Goal: Communication & Community: Share content

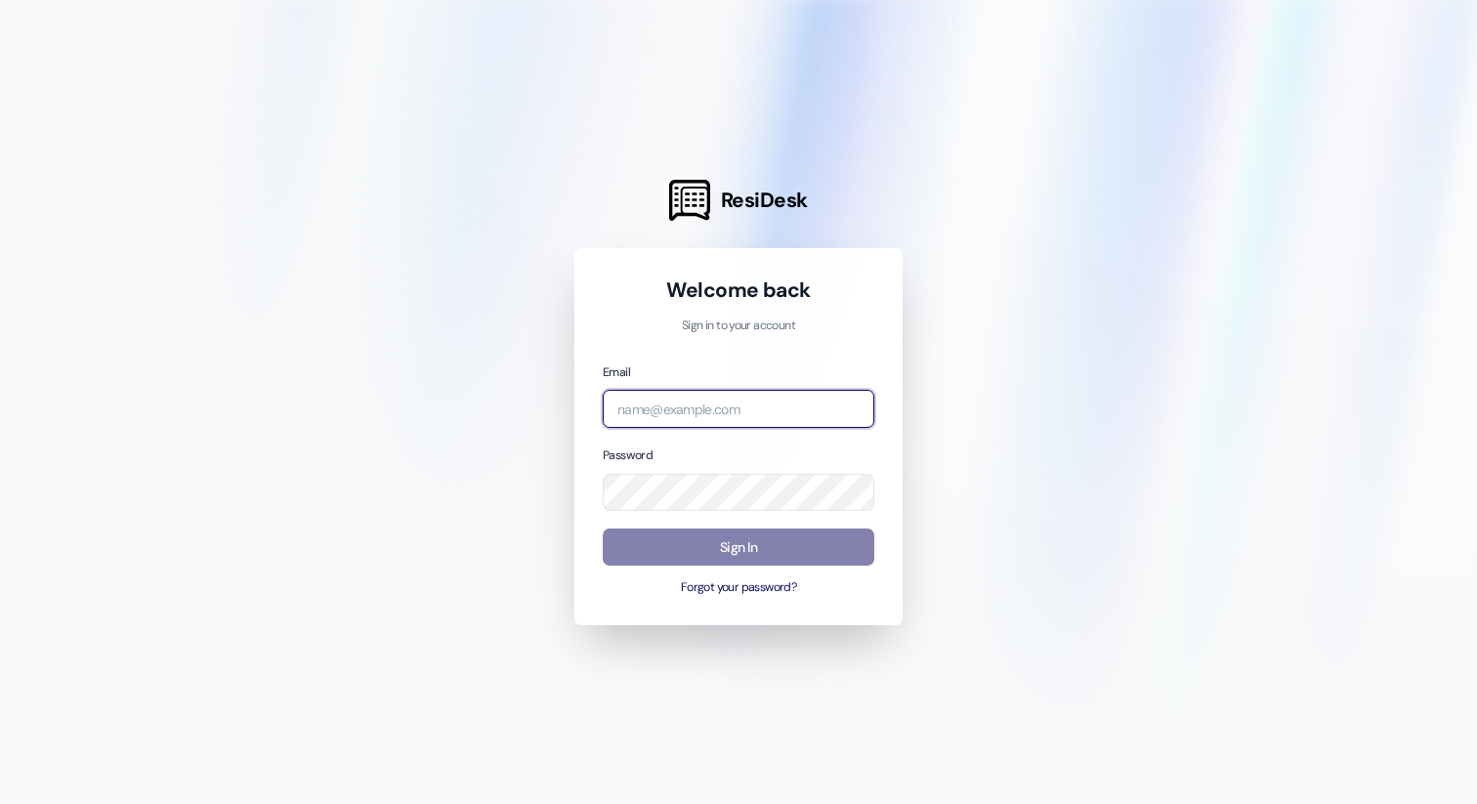
click at [660, 413] on input "email" at bounding box center [738, 409] width 271 height 38
type input "a"
click at [0, 803] on com-1password-button at bounding box center [0, 804] width 0 height 0
type input "jack@rdproperty.co"
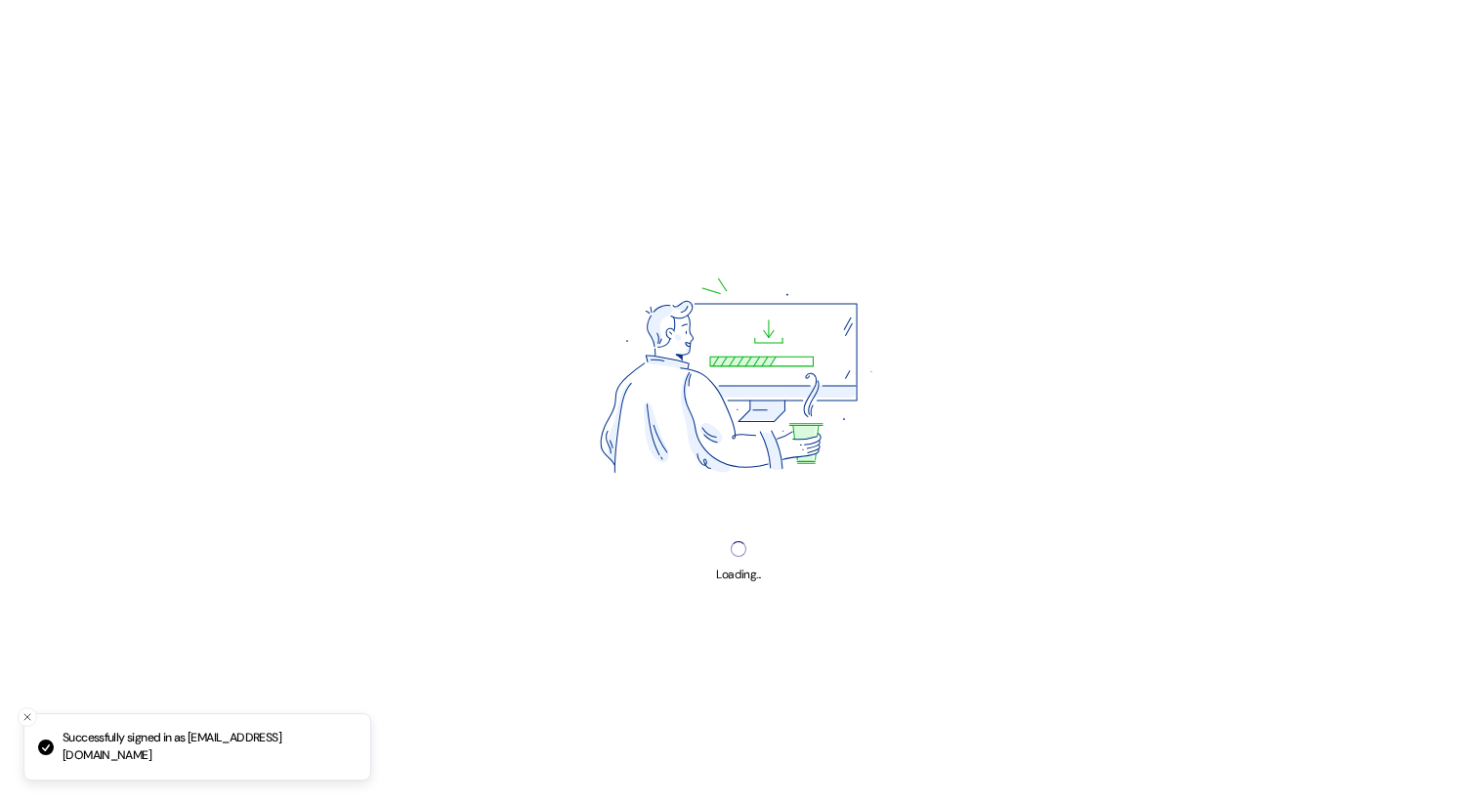
click at [747, 544] on div "Loading..." at bounding box center [738, 402] width 1477 height 804
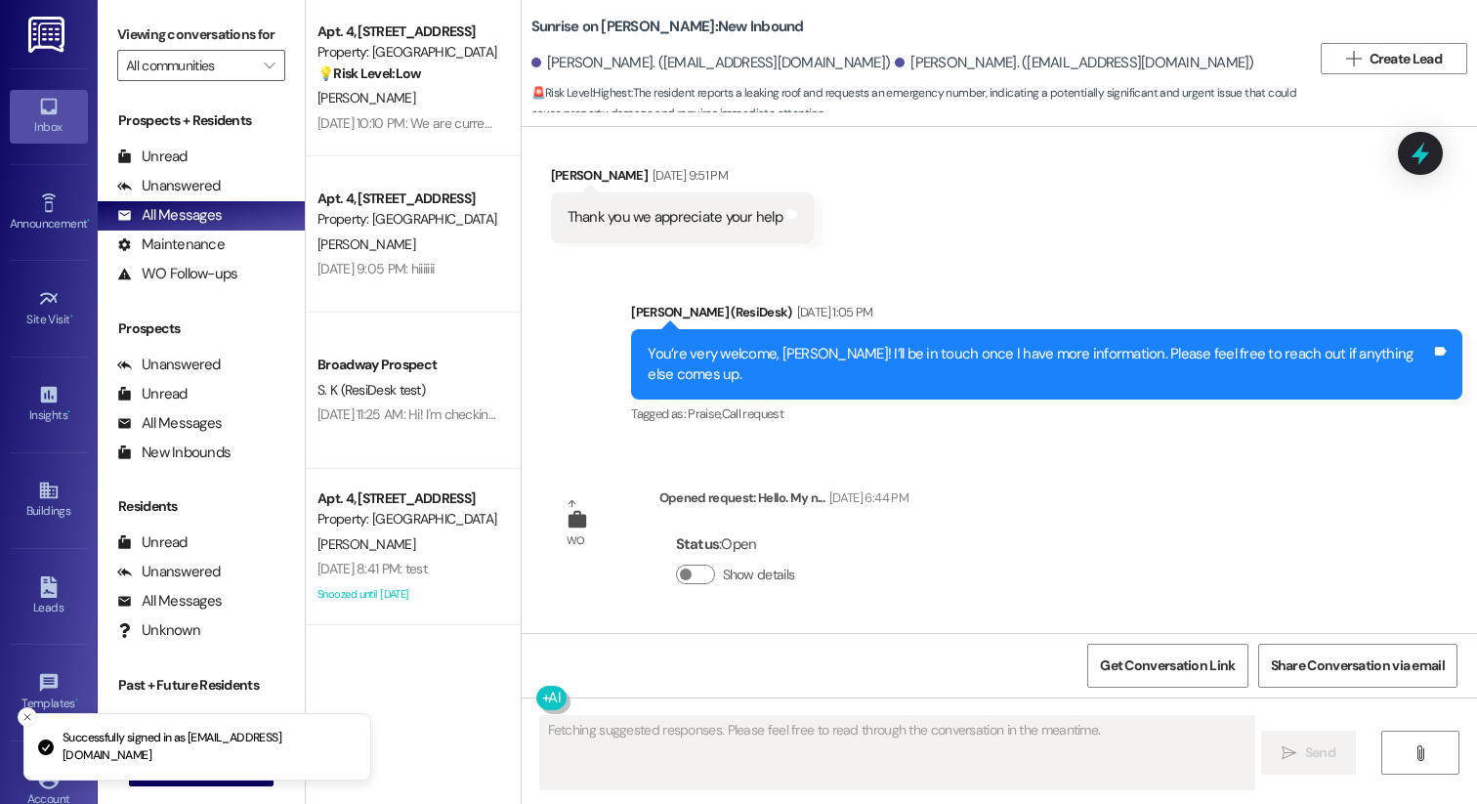
scroll to position [5741, 0]
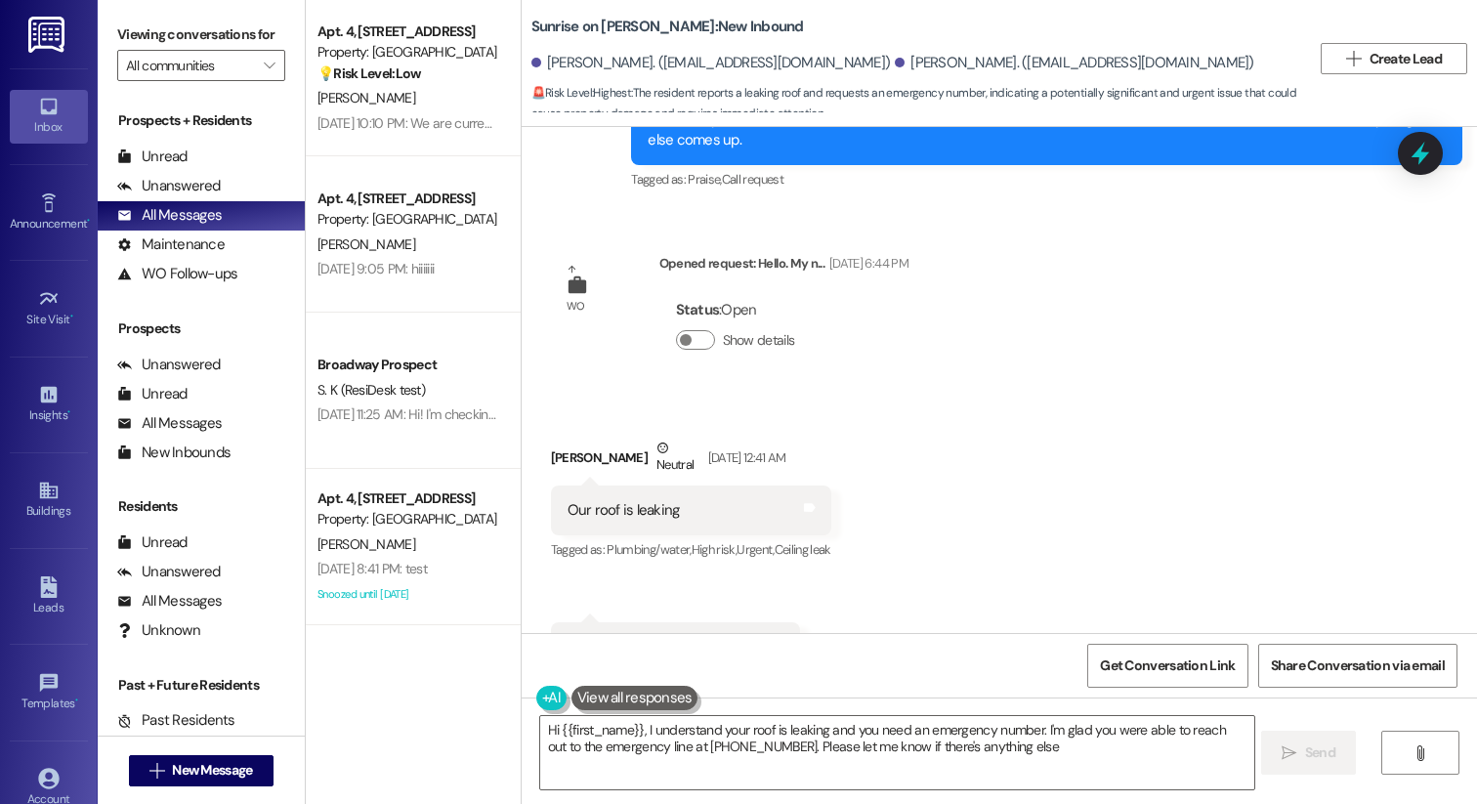
type textarea "Hi {{first_name}}, I understand your roof is leaking and you need an emergency …"
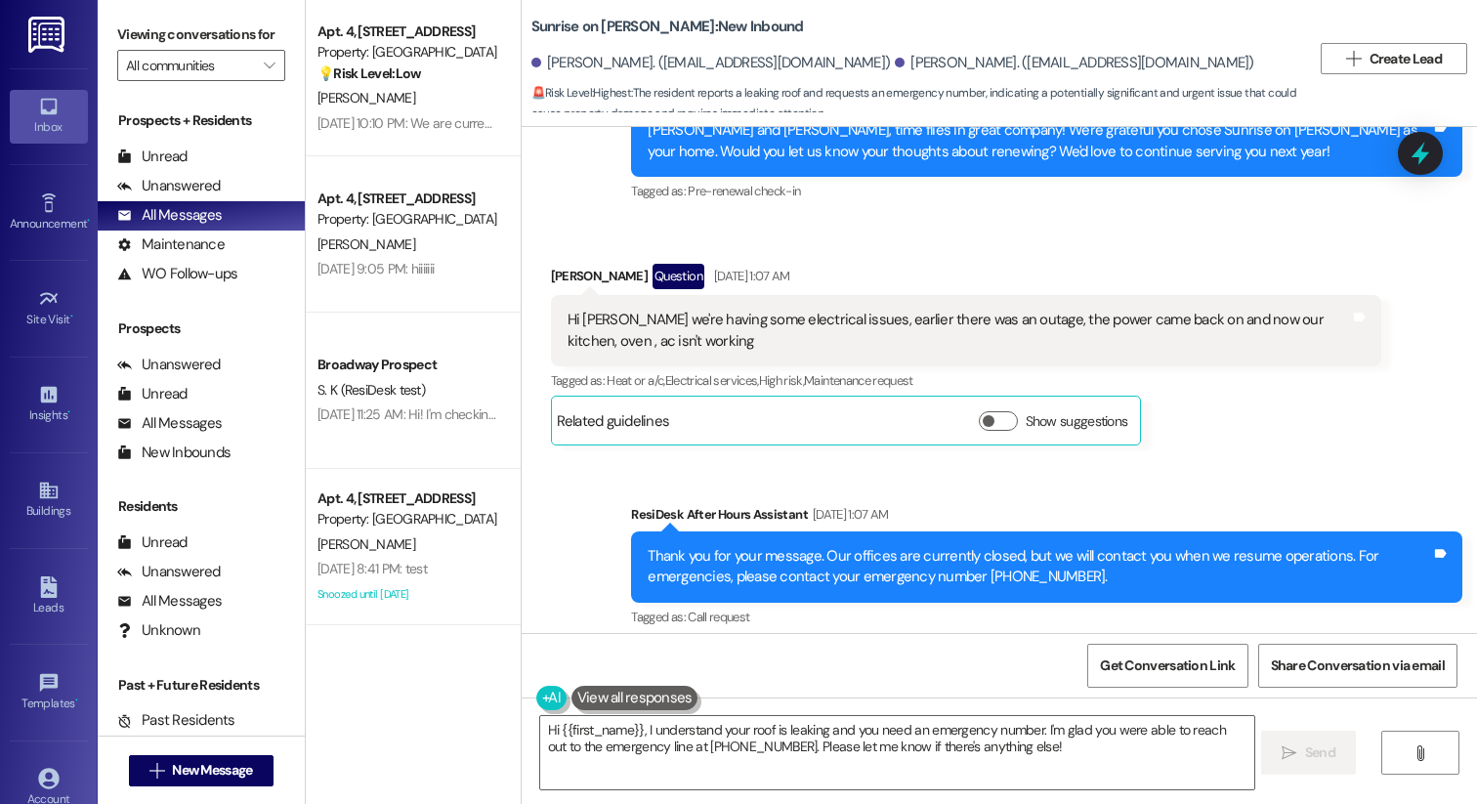
scroll to position [409, 0]
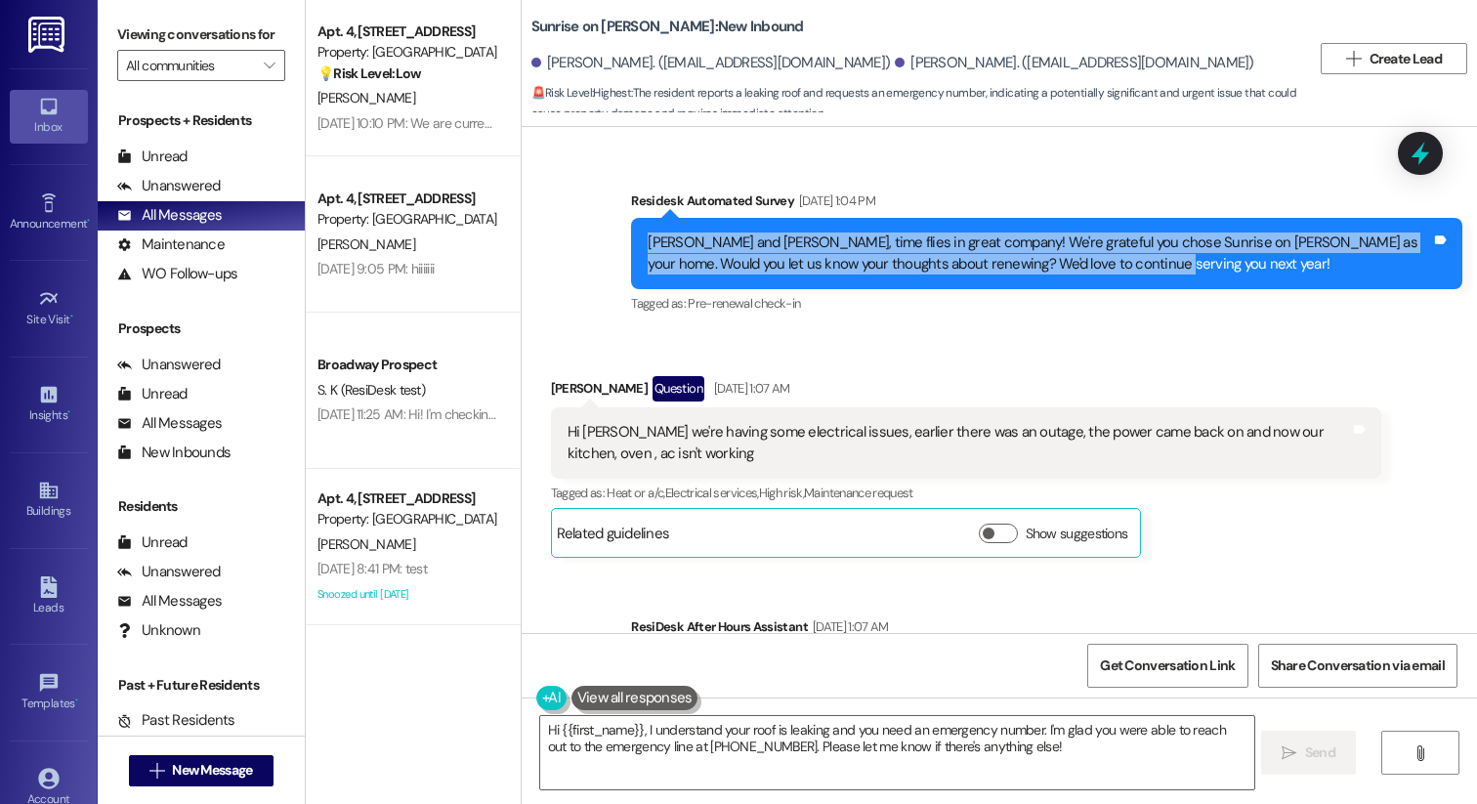
drag, startPoint x: 1125, startPoint y: 264, endPoint x: 634, endPoint y: 238, distance: 491.9
click at [645, 238] on div "Jasmin and Luis, time flies in great company! We're grateful you chose Sunrise …" at bounding box center [1038, 253] width 787 height 42
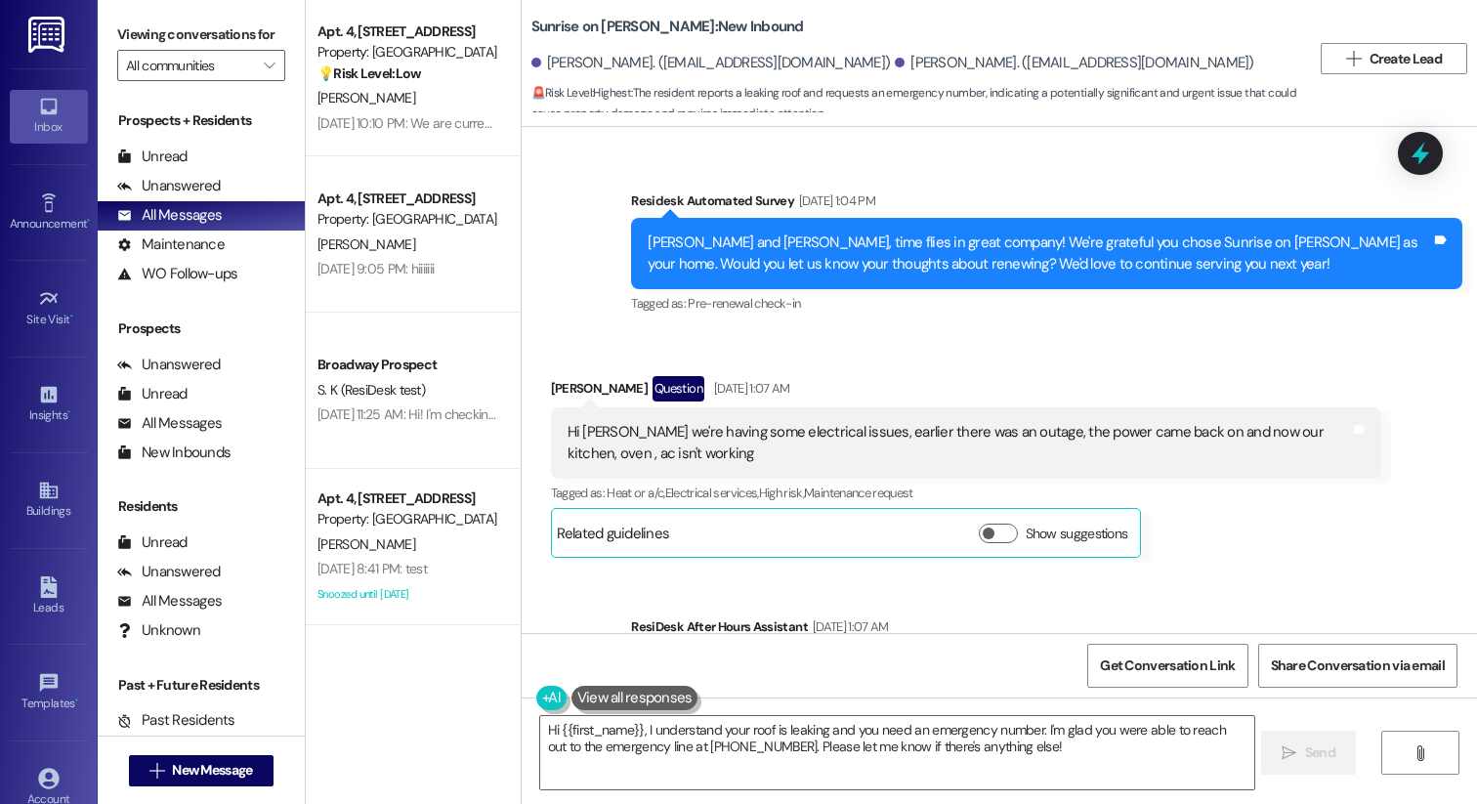
click at [685, 251] on div "Jasmin and Luis, time flies in great company! We're grateful you chose Sunrise …" at bounding box center [1038, 253] width 783 height 42
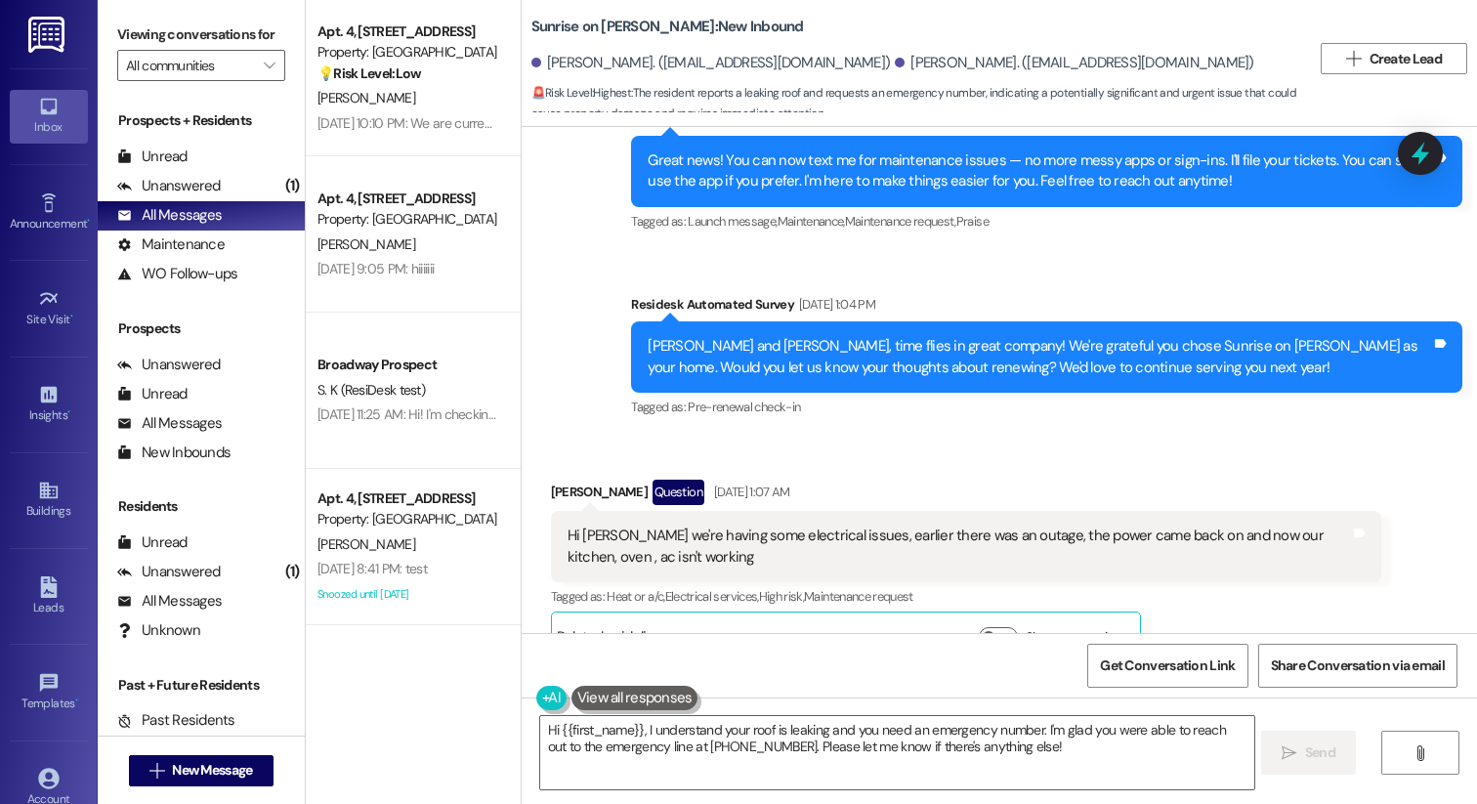
scroll to position [319, 0]
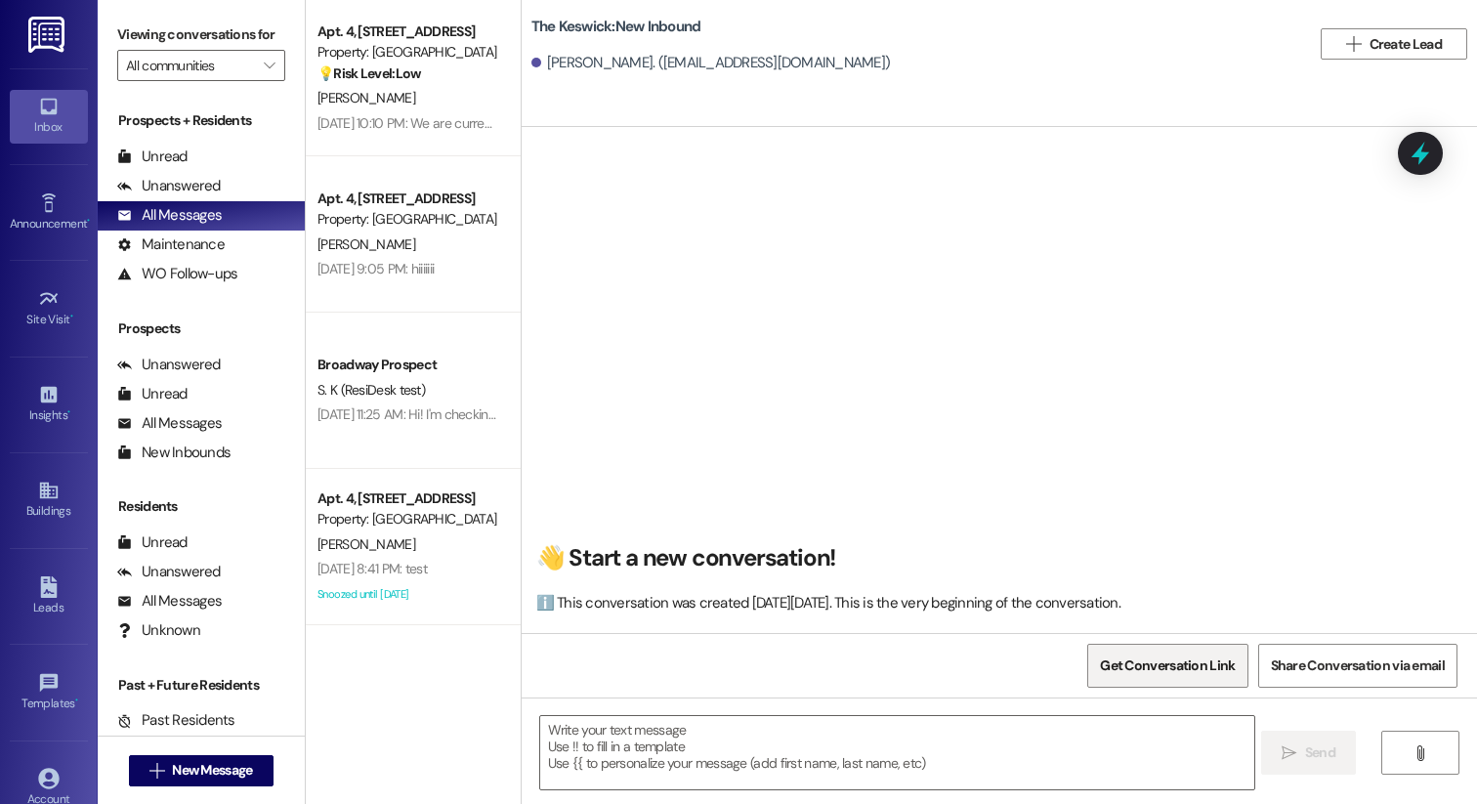
click at [1193, 675] on span "Get Conversation Link" at bounding box center [1167, 665] width 135 height 21
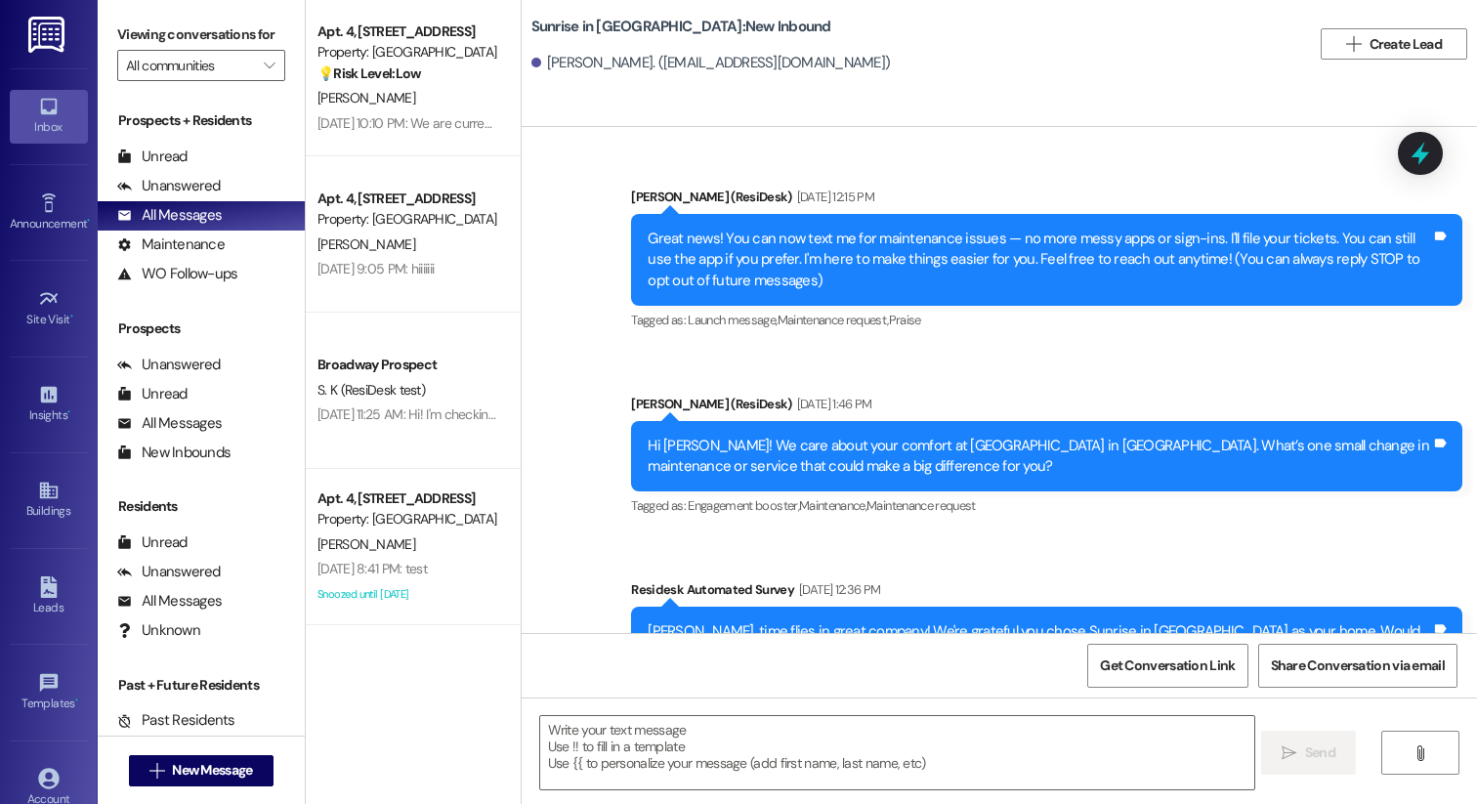
type textarea "Fetching suggested responses. Please feel free to read through the conversation…"
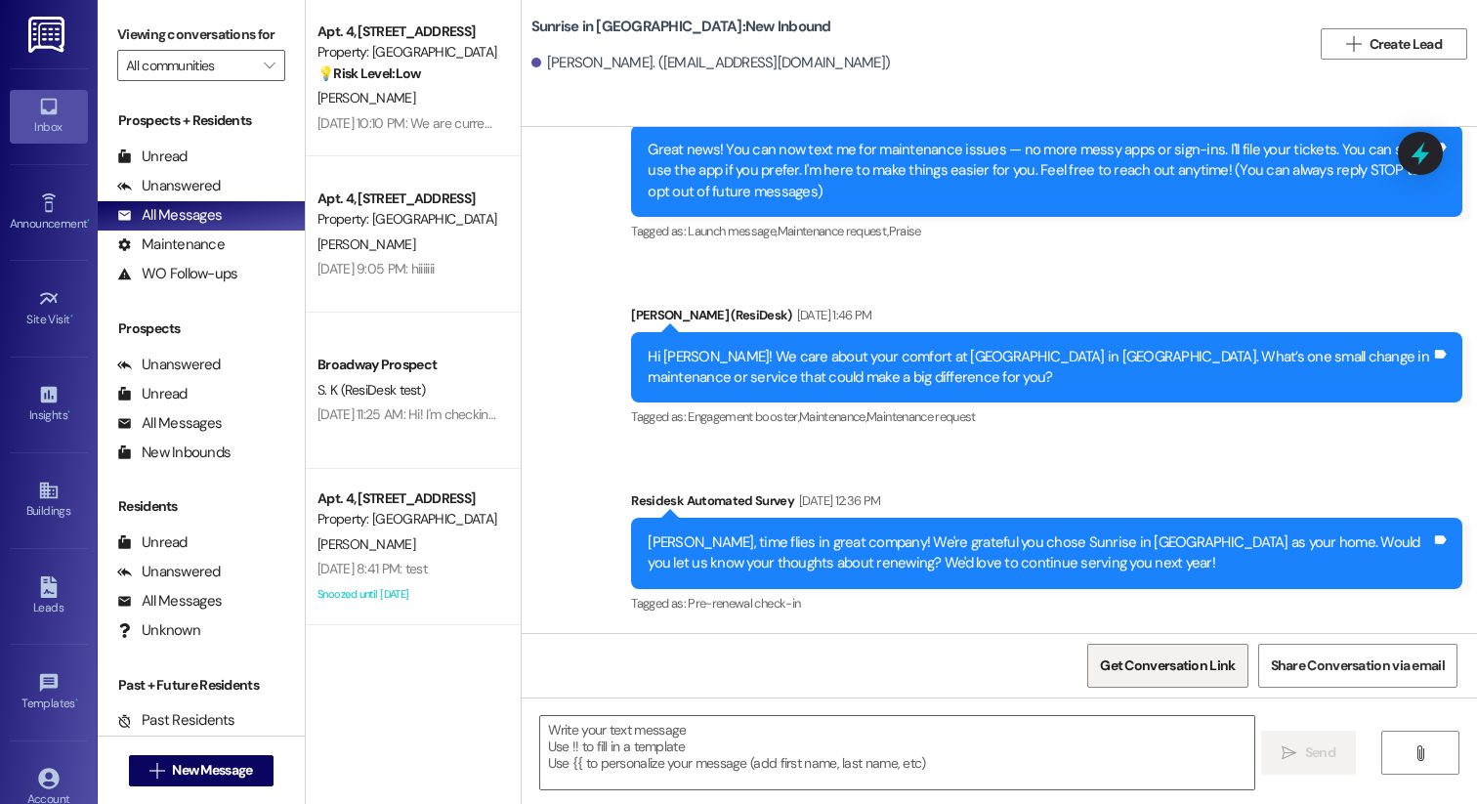
click at [1149, 672] on span "Get Conversation Link" at bounding box center [1167, 665] width 135 height 21
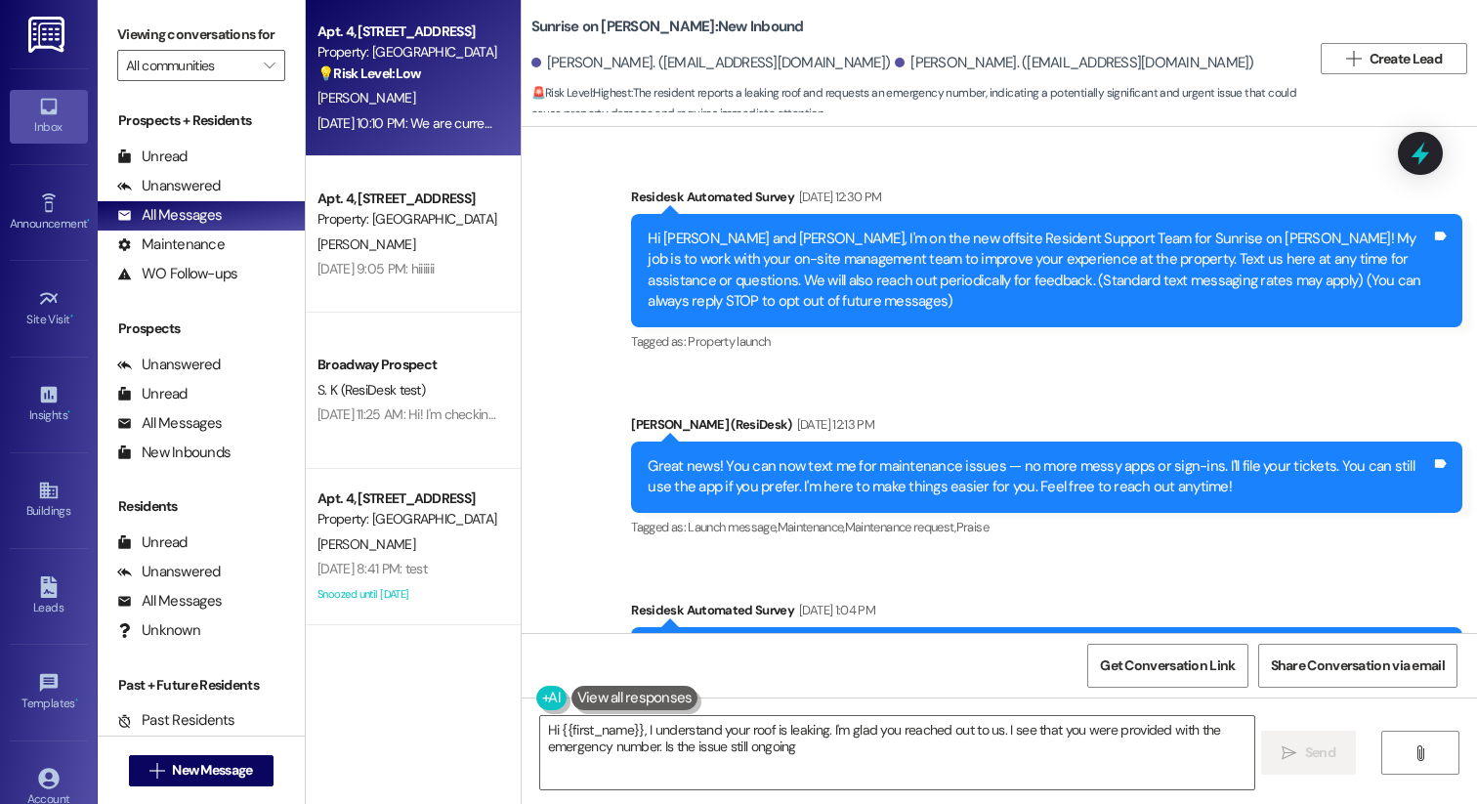
type textarea "Hi {{first_name}}, I understand your roof is leaking. I'm glad you reached out …"
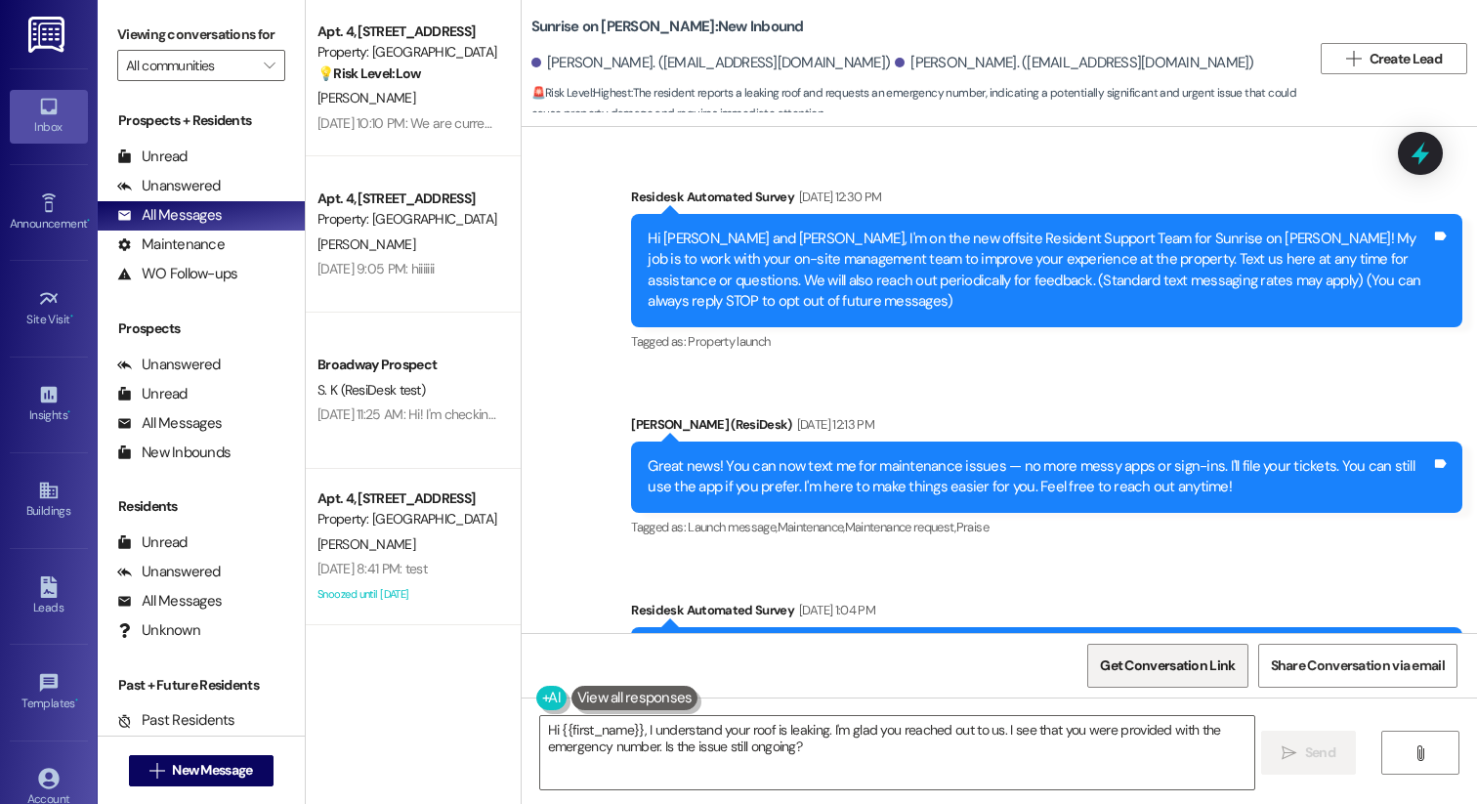
click at [1169, 665] on span "Get Conversation Link" at bounding box center [1167, 665] width 135 height 21
